Goal: Information Seeking & Learning: Learn about a topic

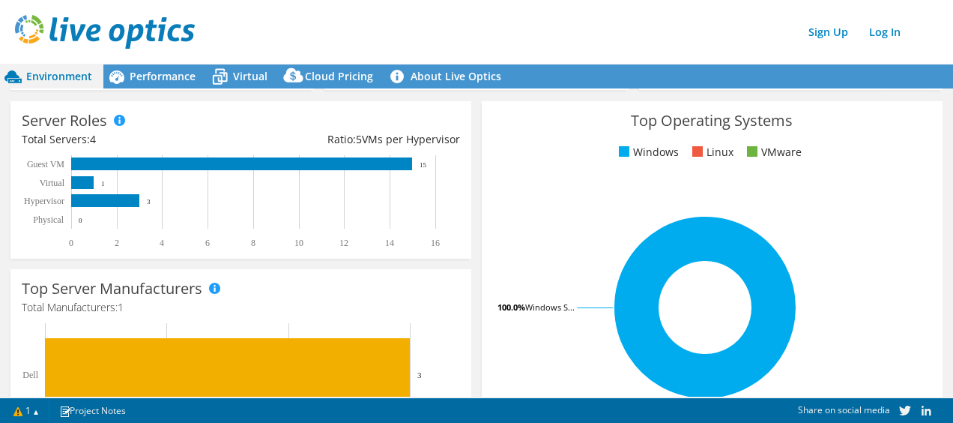
scroll to position [75, 0]
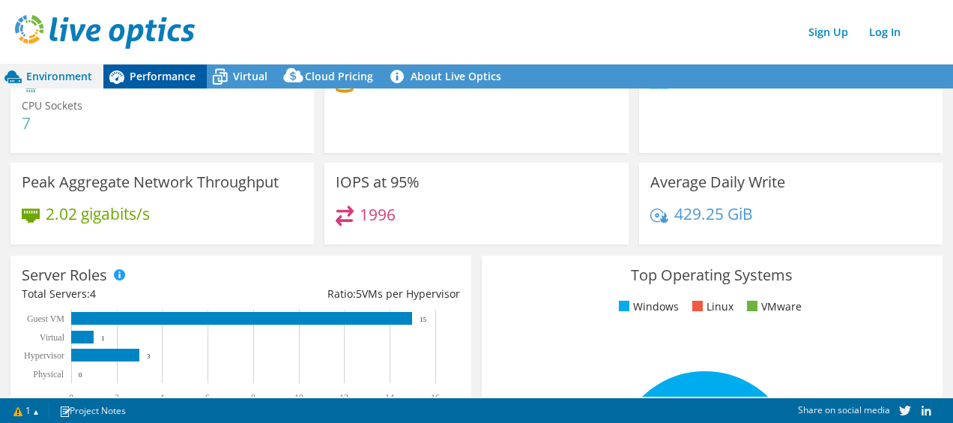
click at [159, 75] on span "Performance" at bounding box center [163, 76] width 66 height 14
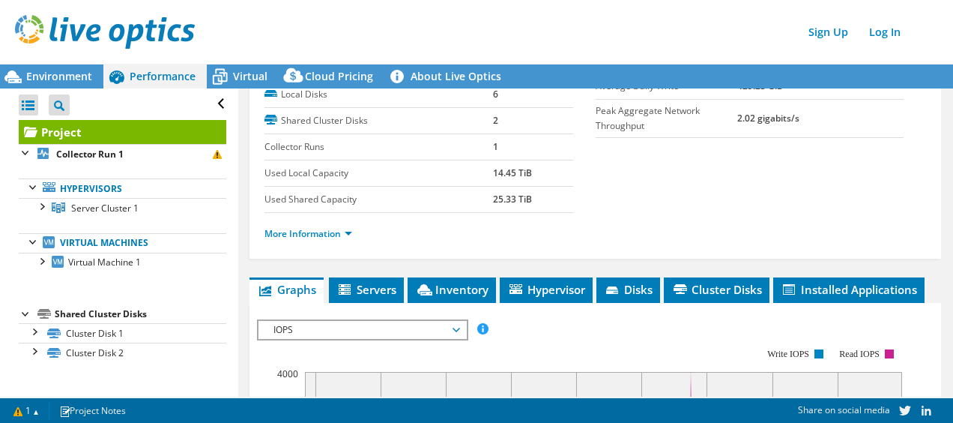
scroll to position [300, 0]
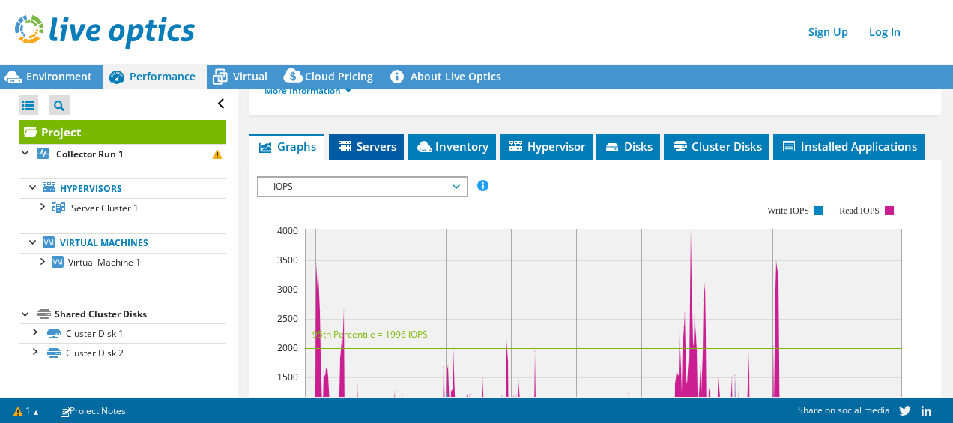
click at [370, 141] on span "Servers" at bounding box center [366, 146] width 60 height 15
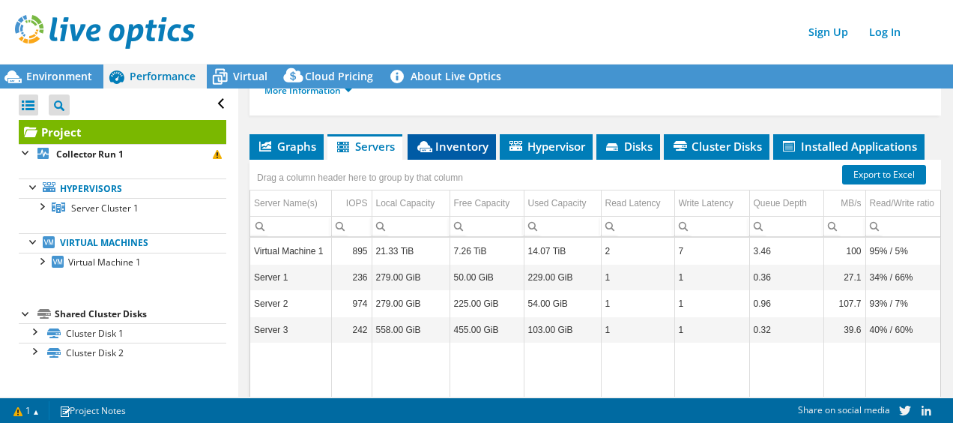
click at [454, 141] on span "Inventory" at bounding box center [451, 146] width 73 height 15
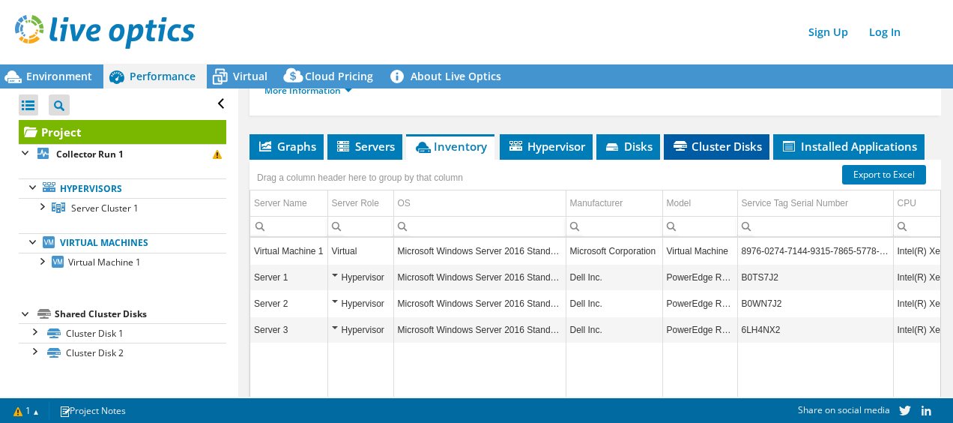
click at [722, 142] on span "Cluster Disks" at bounding box center [716, 146] width 91 height 15
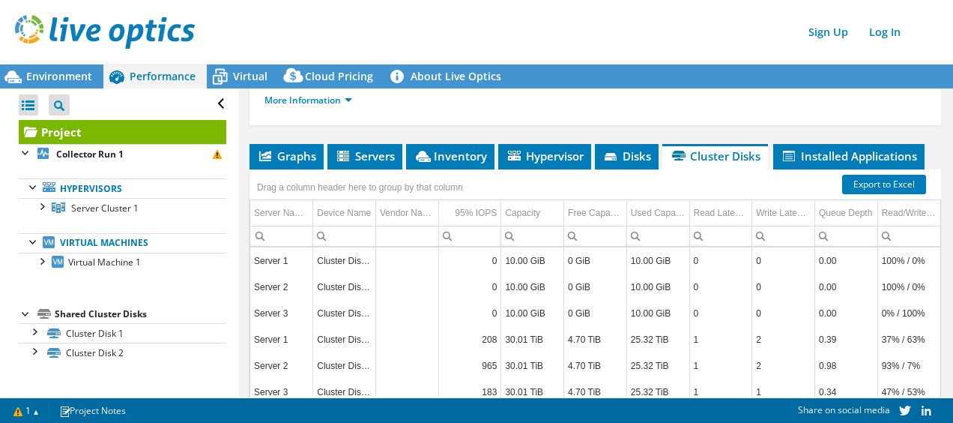
scroll to position [285, 0]
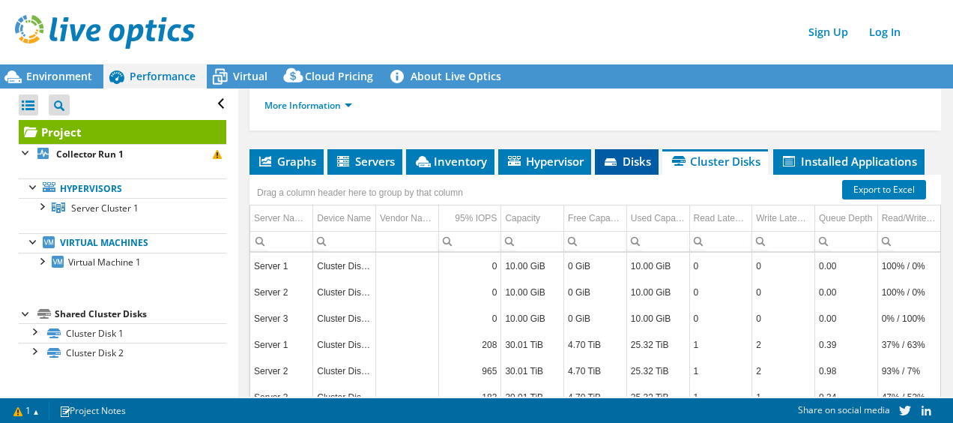
click at [635, 159] on span "Disks" at bounding box center [626, 161] width 49 height 15
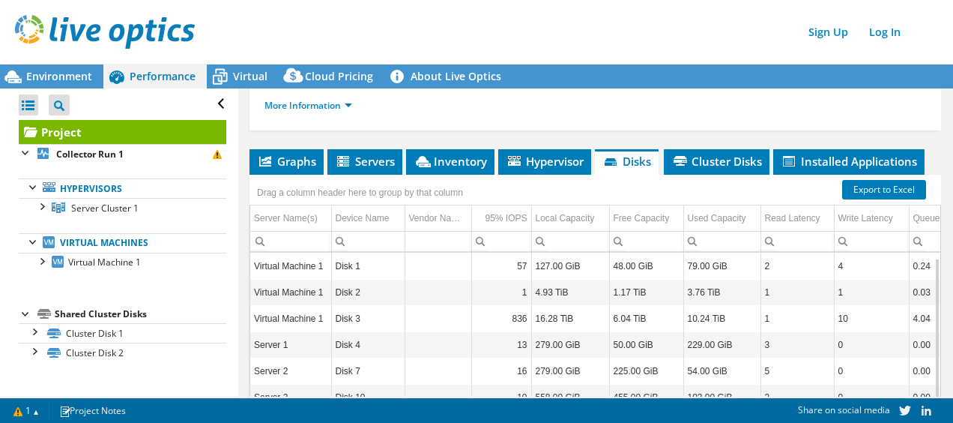
scroll to position [360, 0]
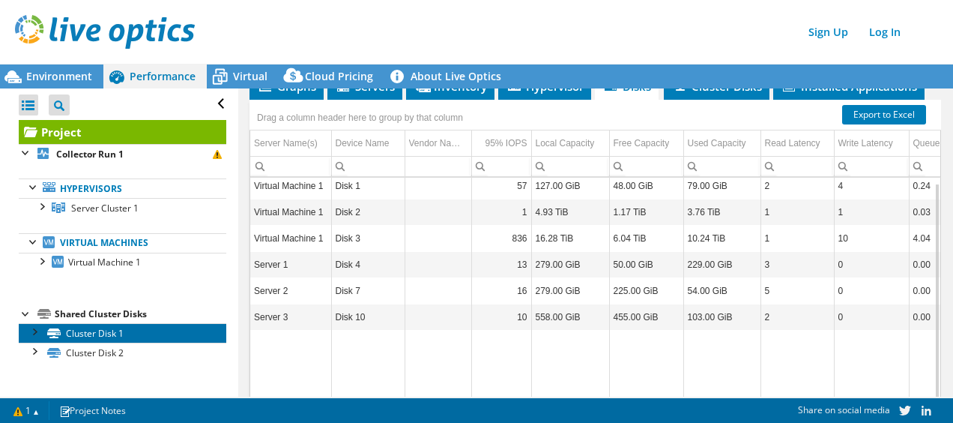
click at [108, 331] on link "Cluster Disk 1" at bounding box center [123, 332] width 208 height 19
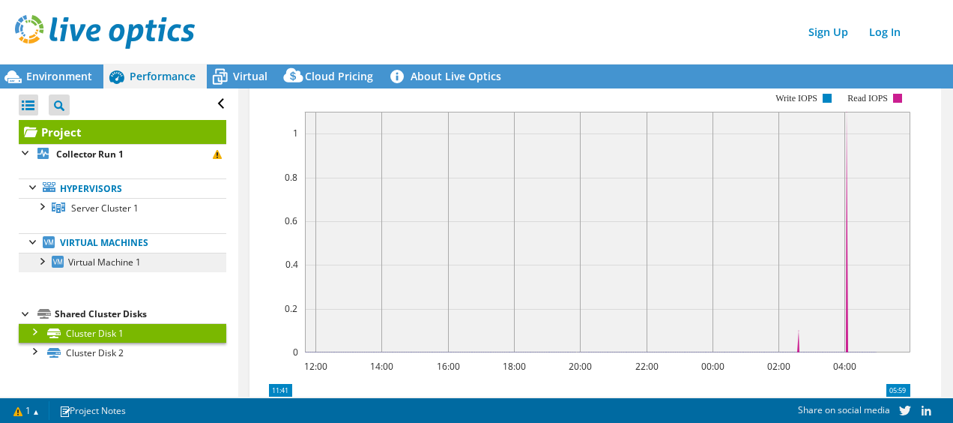
scroll to position [308, 0]
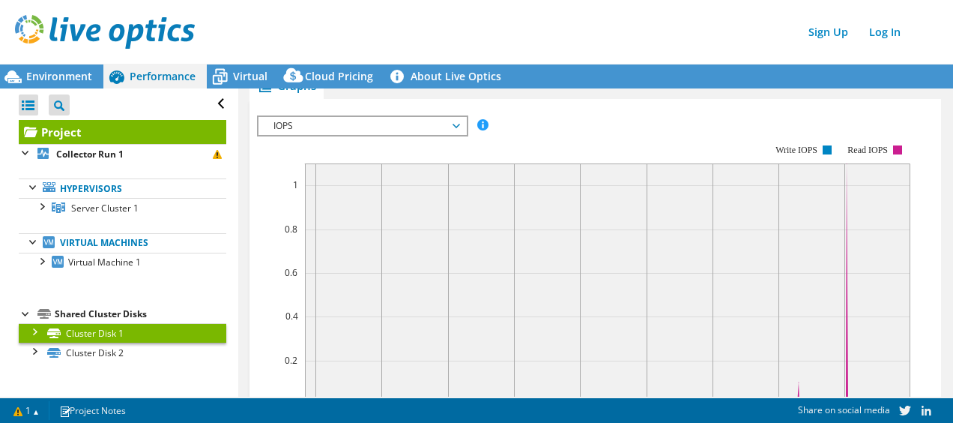
click at [31, 327] on div at bounding box center [33, 330] width 15 height 15
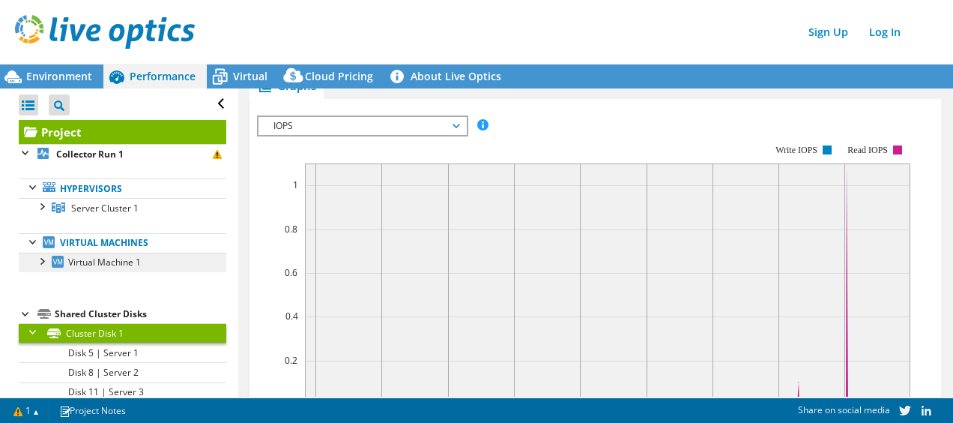
scroll to position [40, 0]
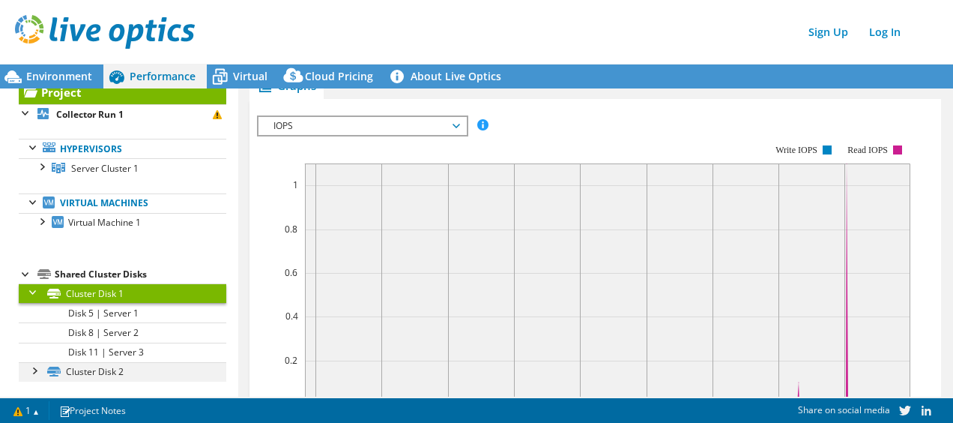
click at [31, 364] on div at bounding box center [33, 369] width 15 height 15
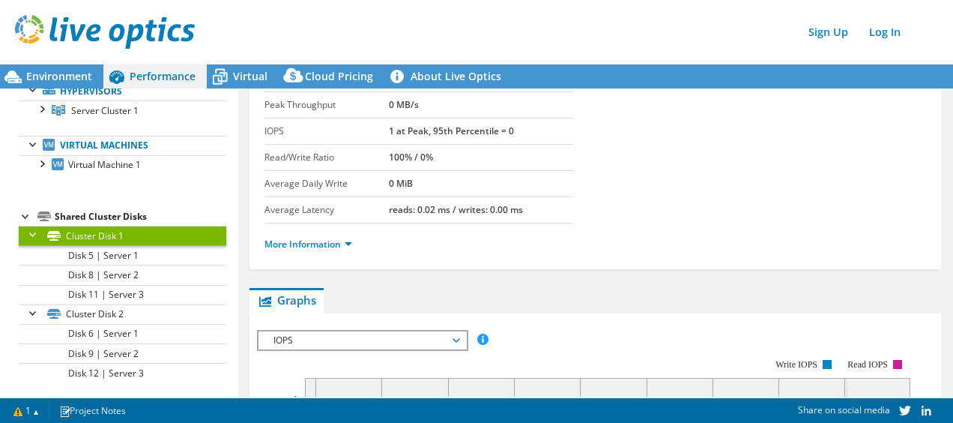
scroll to position [225, 0]
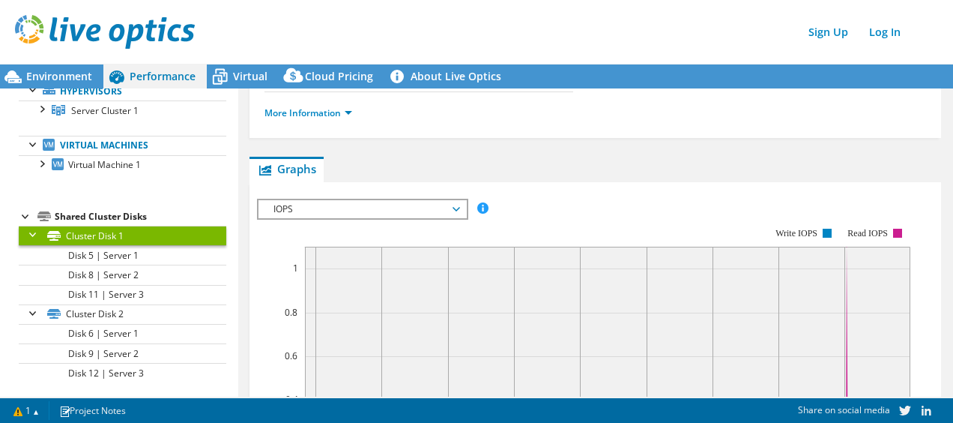
click at [119, 231] on link "Cluster Disk 1" at bounding box center [123, 235] width 208 height 19
click at [25, 210] on div at bounding box center [26, 215] width 15 height 15
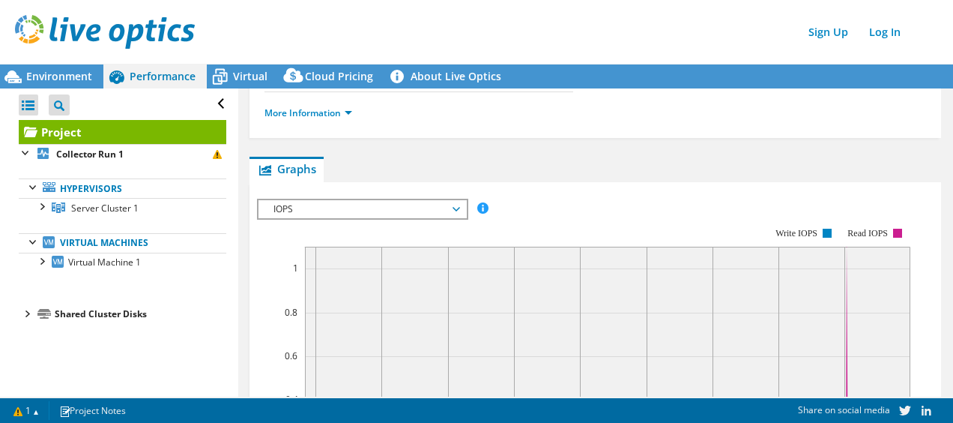
scroll to position [0, 0]
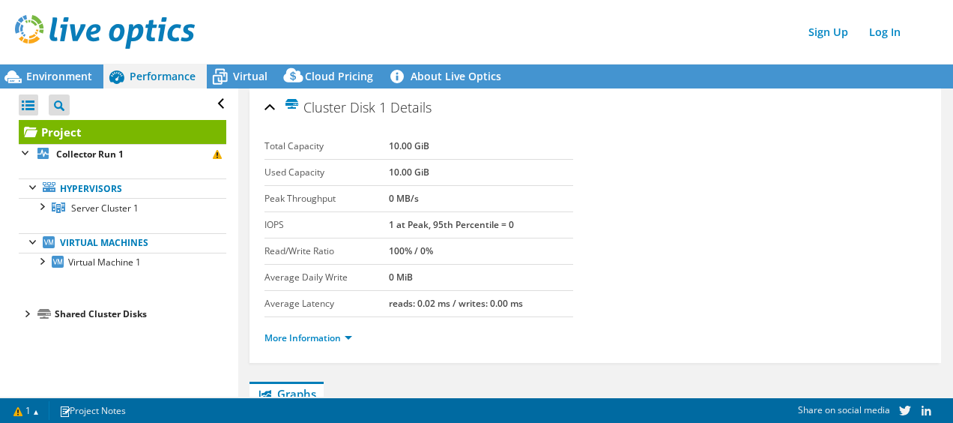
click at [268, 111] on div "Cluster Disk 1 Details" at bounding box center [596, 108] width 662 height 32
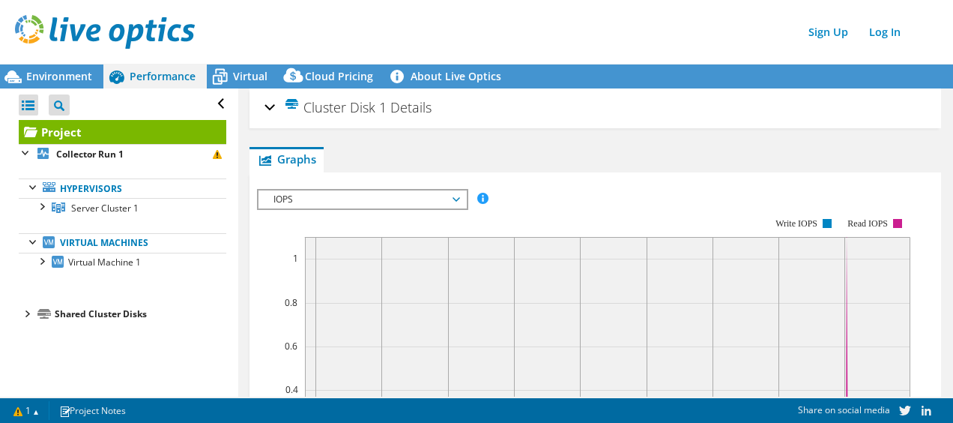
click at [83, 127] on link "Project" at bounding box center [123, 132] width 208 height 24
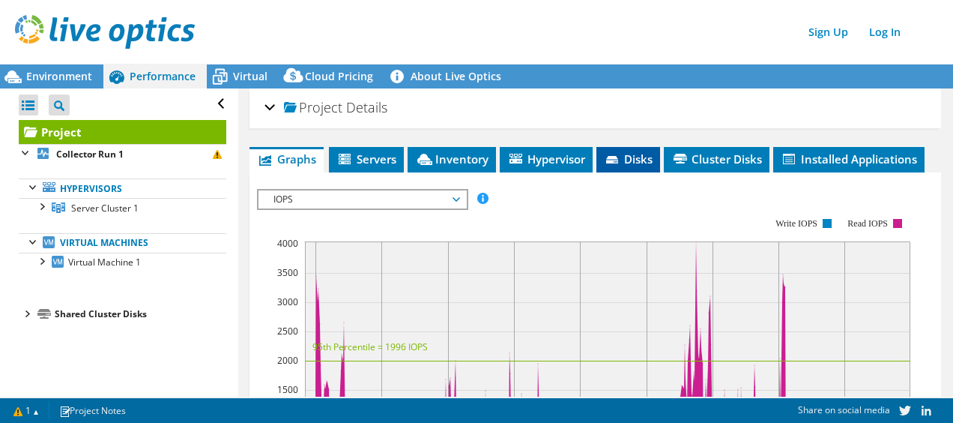
click at [625, 155] on span "Disks" at bounding box center [628, 158] width 49 height 15
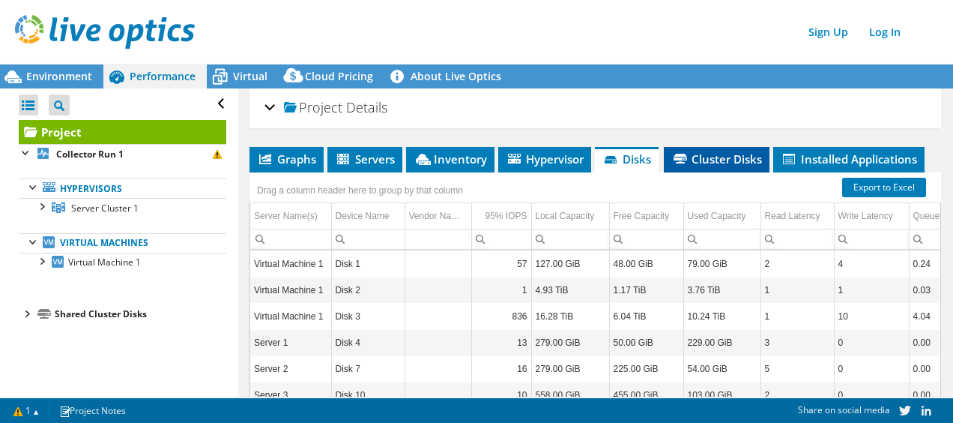
click at [712, 159] on span "Cluster Disks" at bounding box center [716, 158] width 91 height 15
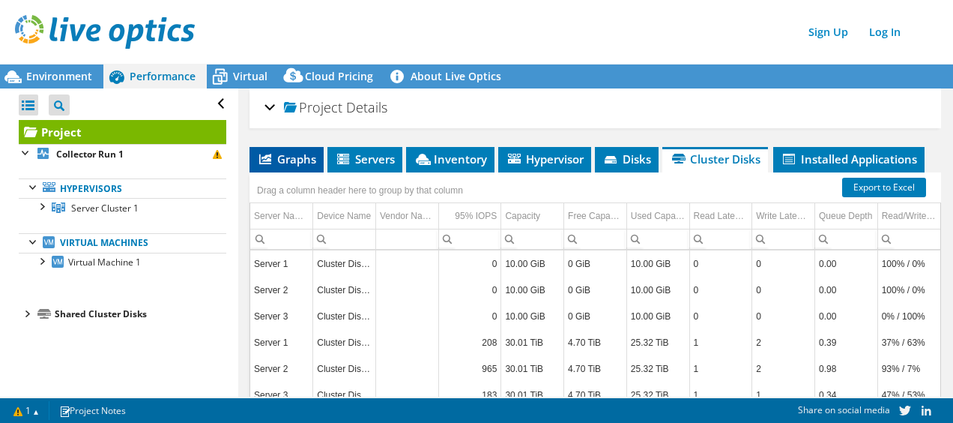
click at [301, 157] on span "Graphs" at bounding box center [286, 158] width 59 height 15
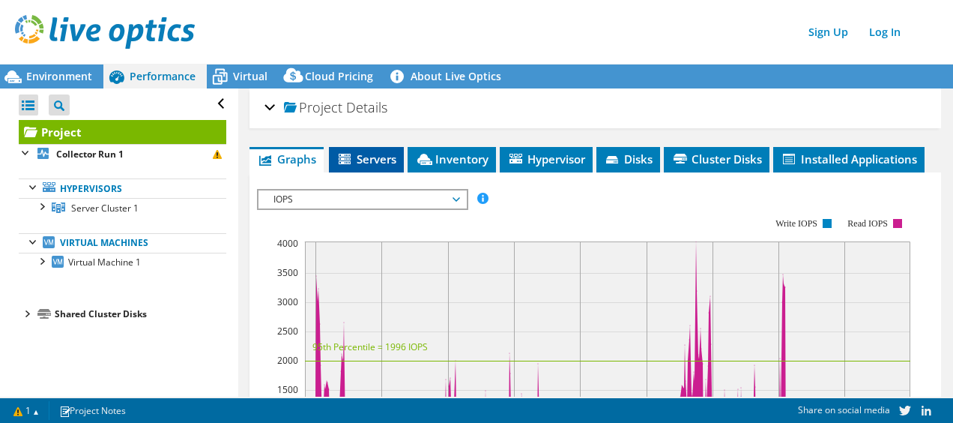
click at [366, 151] on span "Servers" at bounding box center [366, 158] width 60 height 15
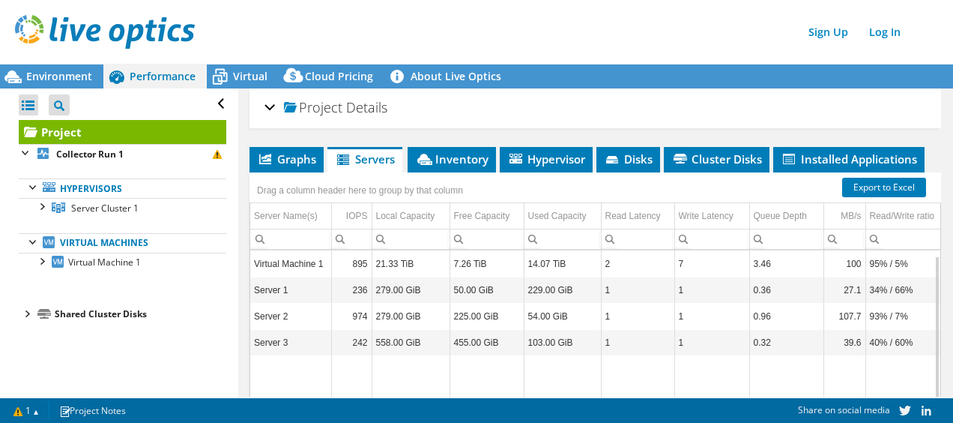
scroll to position [75, 0]
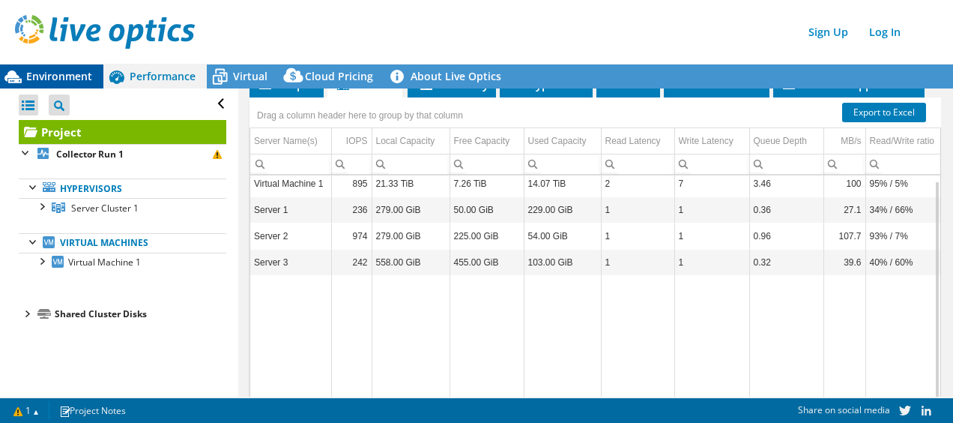
click at [69, 77] on span "Environment" at bounding box center [59, 76] width 66 height 14
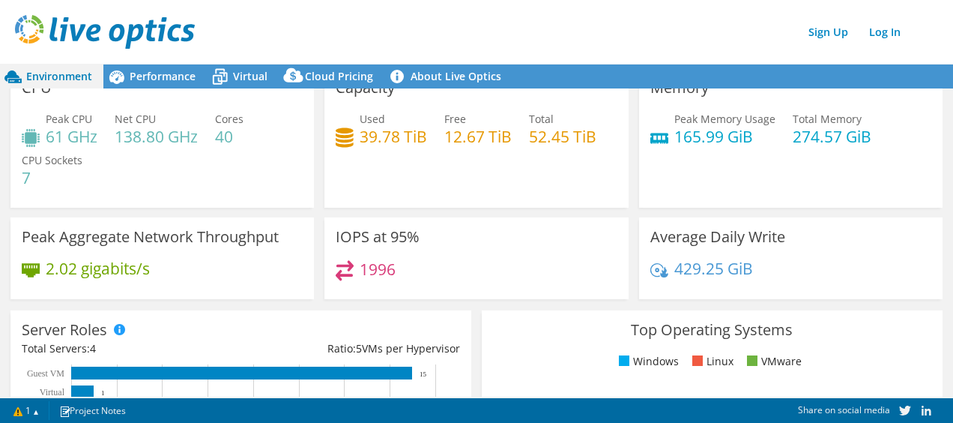
scroll to position [0, 0]
